Goal: Navigation & Orientation: Find specific page/section

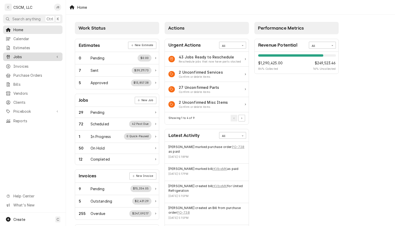
click at [25, 56] on span "Jobs" at bounding box center [32, 56] width 39 height 5
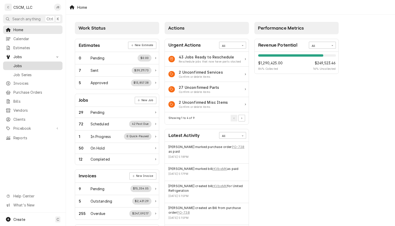
click at [17, 63] on span "Jobs" at bounding box center [36, 65] width 47 height 5
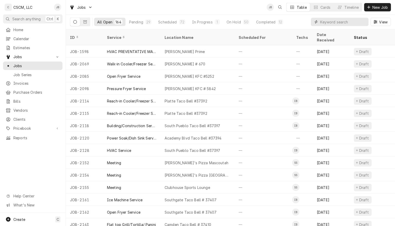
click at [333, 22] on input "Dynamic Content Wrapper" at bounding box center [343, 22] width 46 height 8
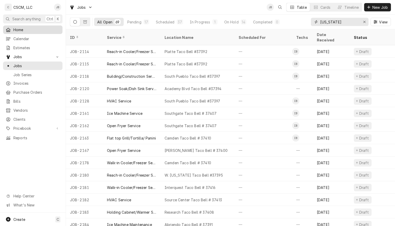
type input "colorado"
click at [21, 30] on span "Home" at bounding box center [36, 29] width 47 height 5
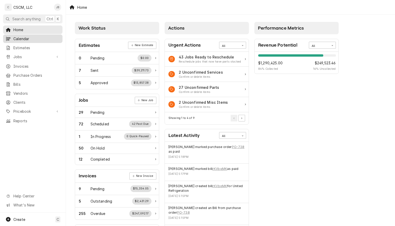
drag, startPoint x: 0, startPoint y: 0, endPoint x: 21, endPoint y: 37, distance: 42.6
click at [21, 37] on span "Calendar" at bounding box center [36, 38] width 47 height 5
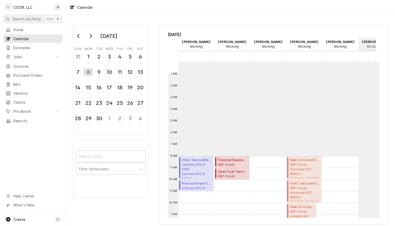
scroll to position [94, 0]
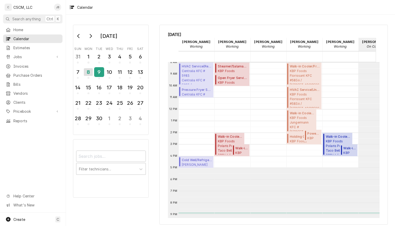
click at [102, 72] on div "9" at bounding box center [99, 72] width 9 height 9
